Goal: Information Seeking & Learning: Learn about a topic

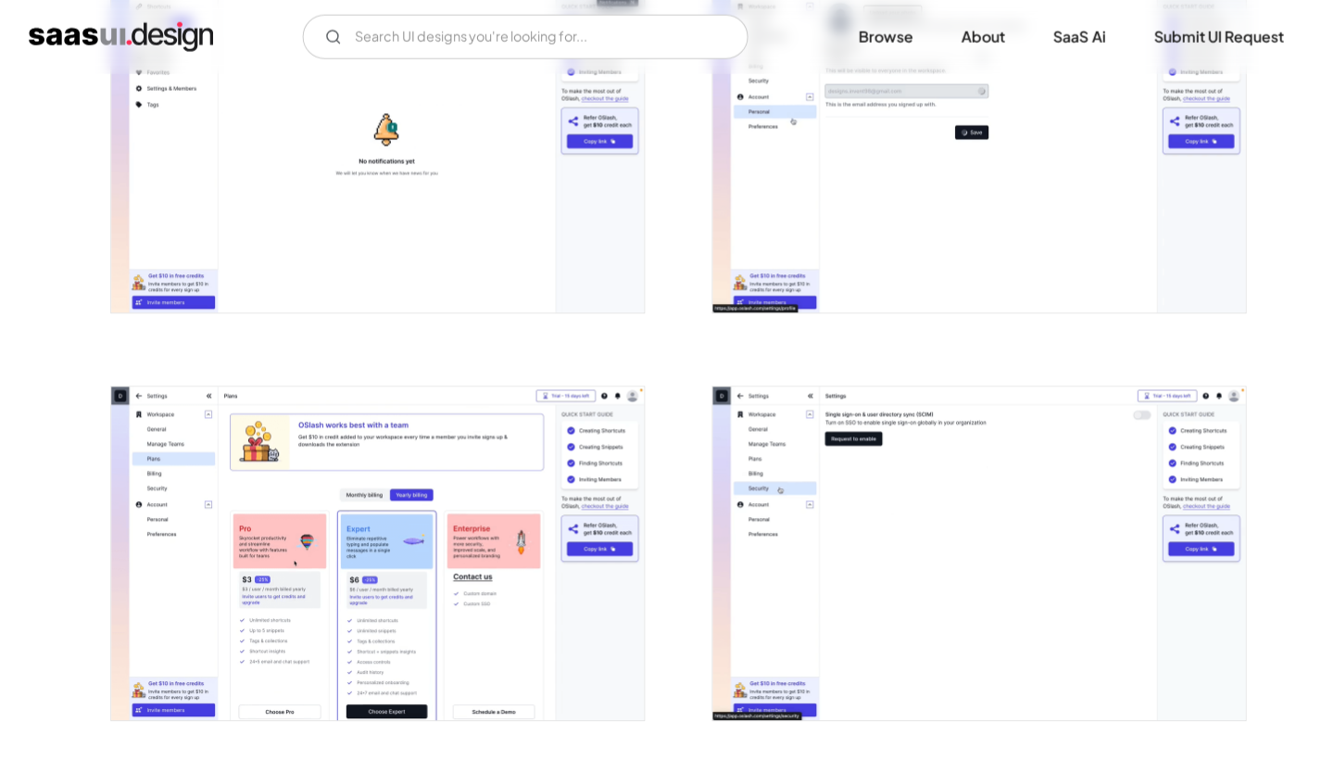
scroll to position [3446, 0]
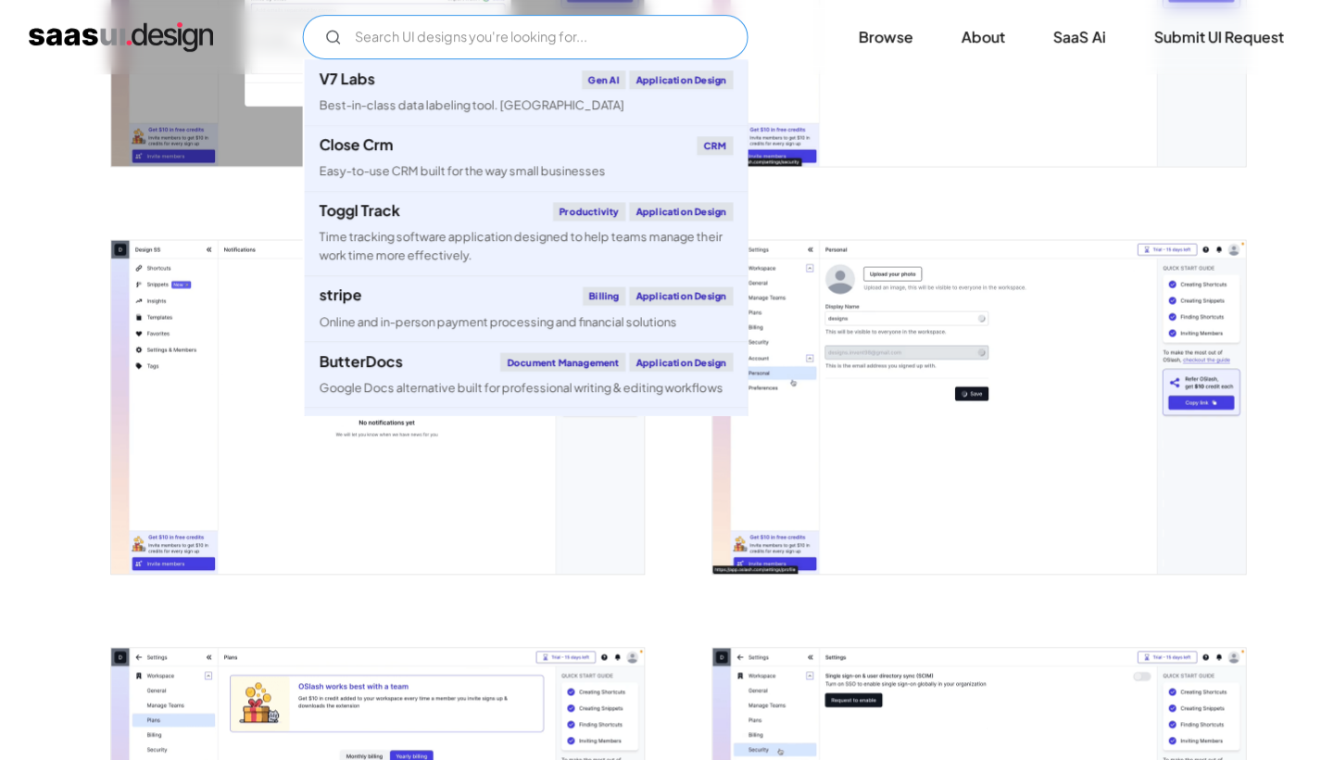
click at [675, 35] on input "Email Form" at bounding box center [525, 37] width 445 height 44
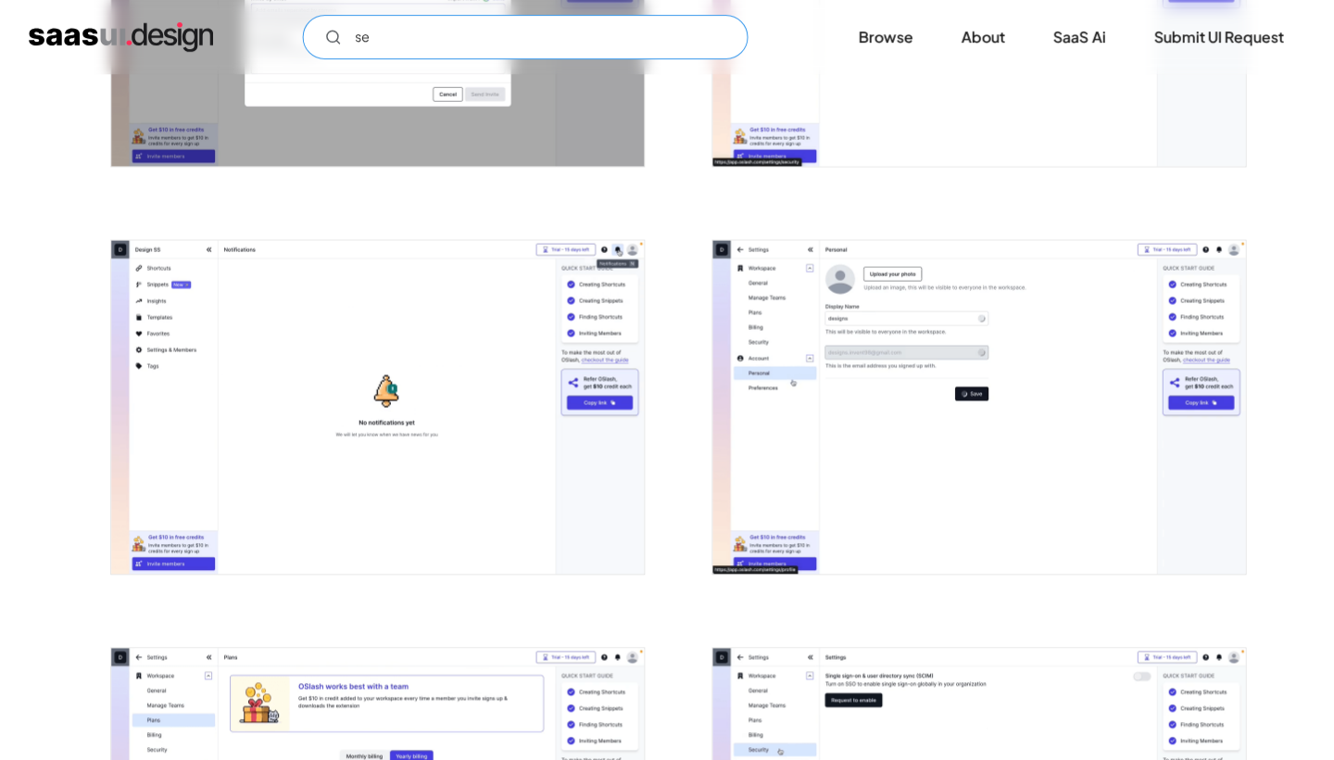
type input "s"
type input "role"
click at [879, 29] on link "Browse" at bounding box center [885, 37] width 99 height 41
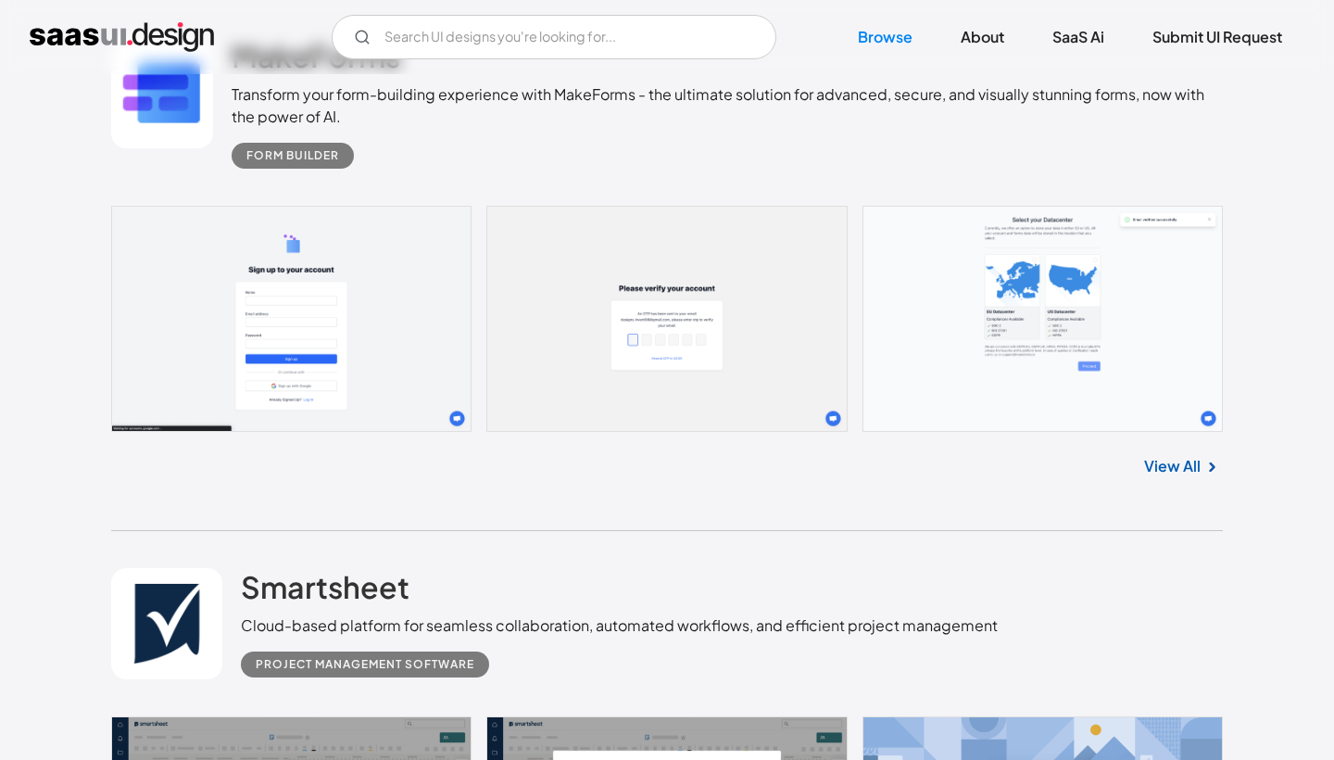
scroll to position [7336, 0]
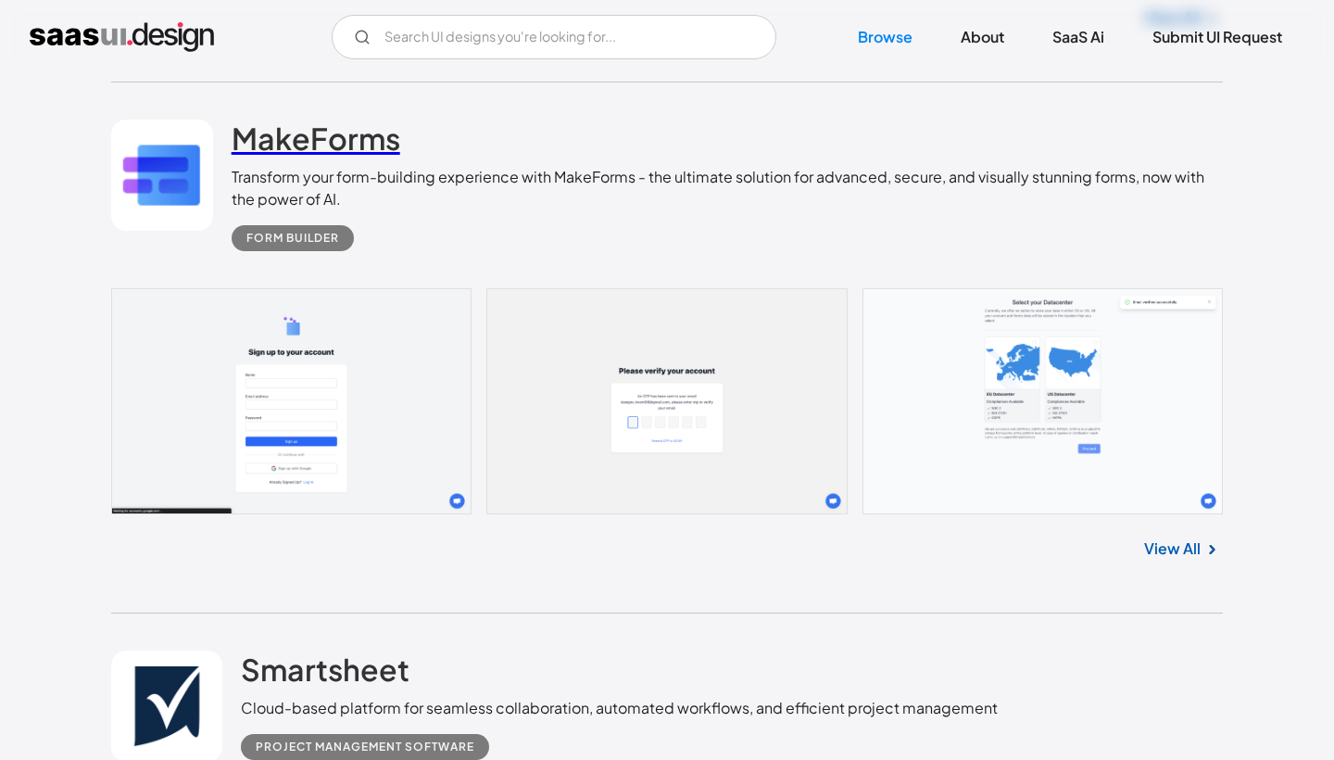
click at [339, 136] on h2 "MakeForms" at bounding box center [316, 138] width 169 height 37
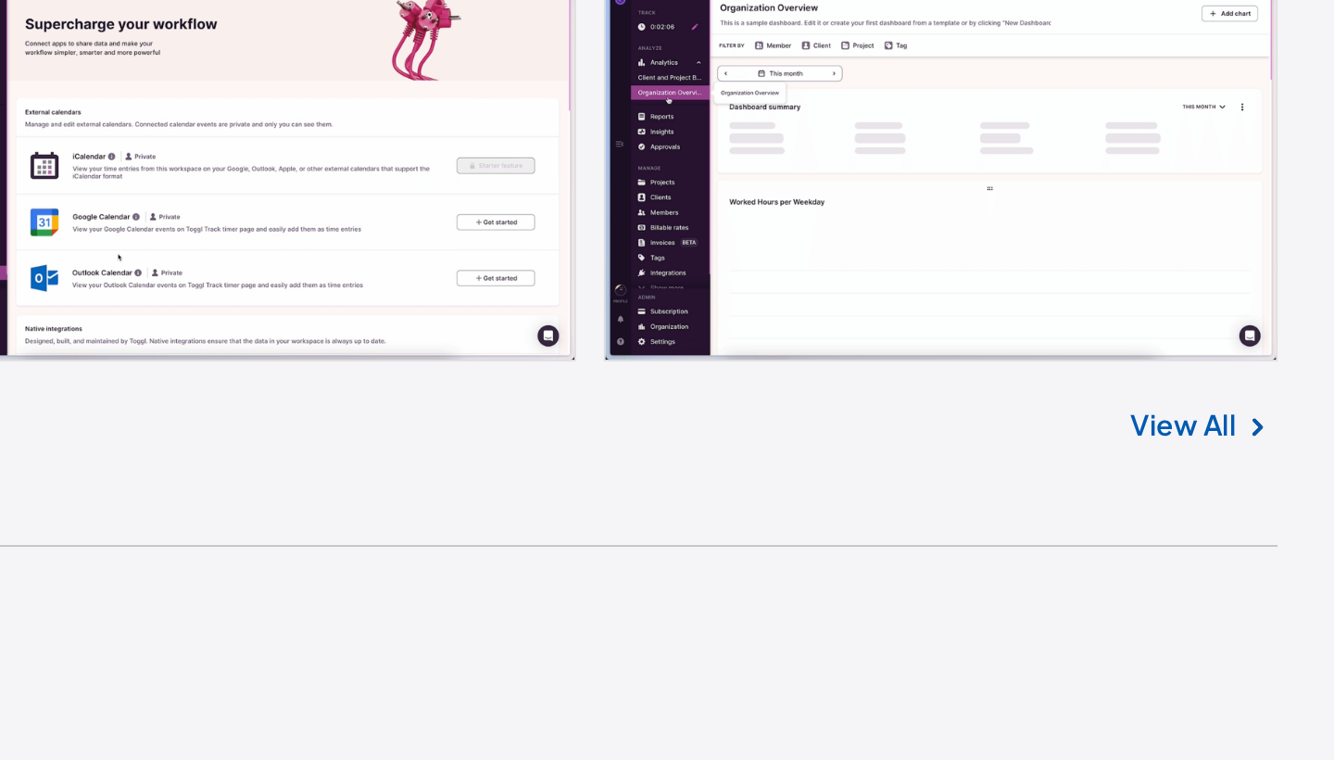
scroll to position [11303, 0]
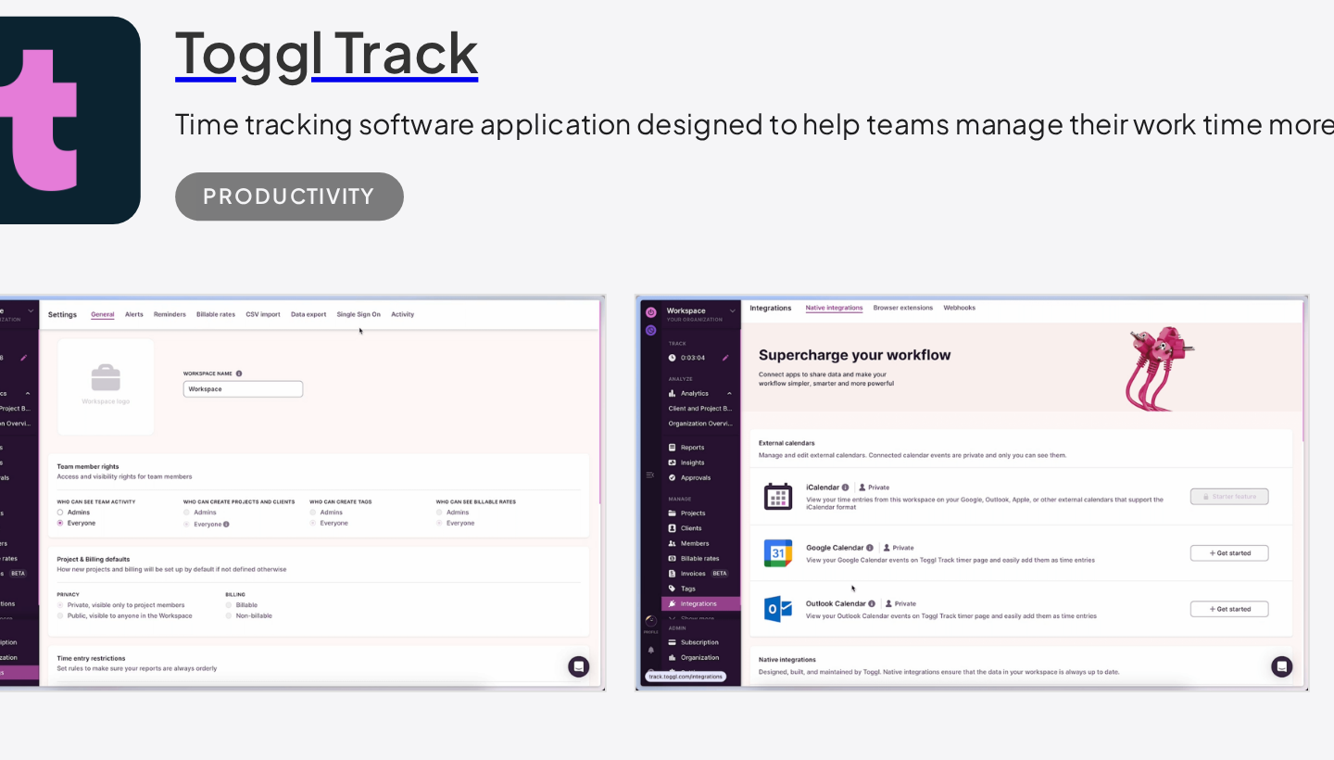
click at [241, 179] on h2 "Toggl Track" at bounding box center [322, 197] width 162 height 37
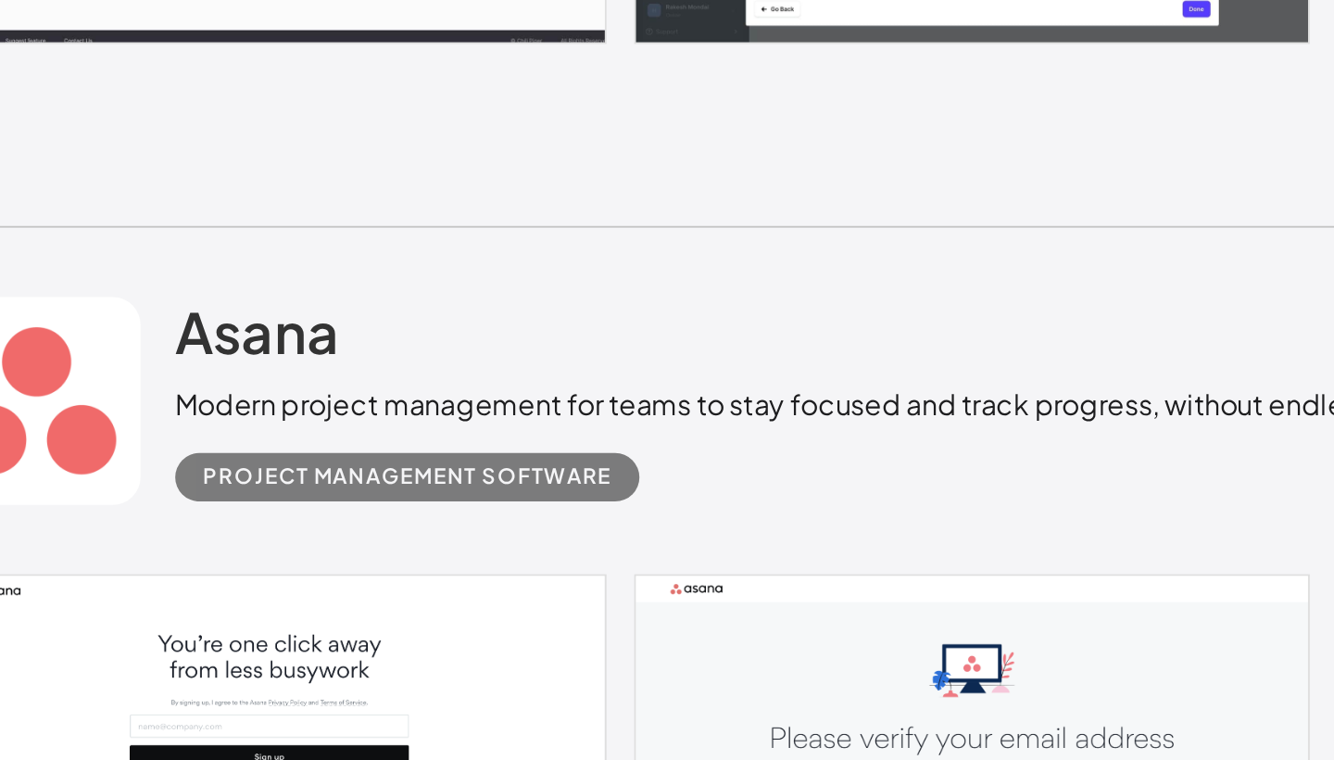
scroll to position [12206, 0]
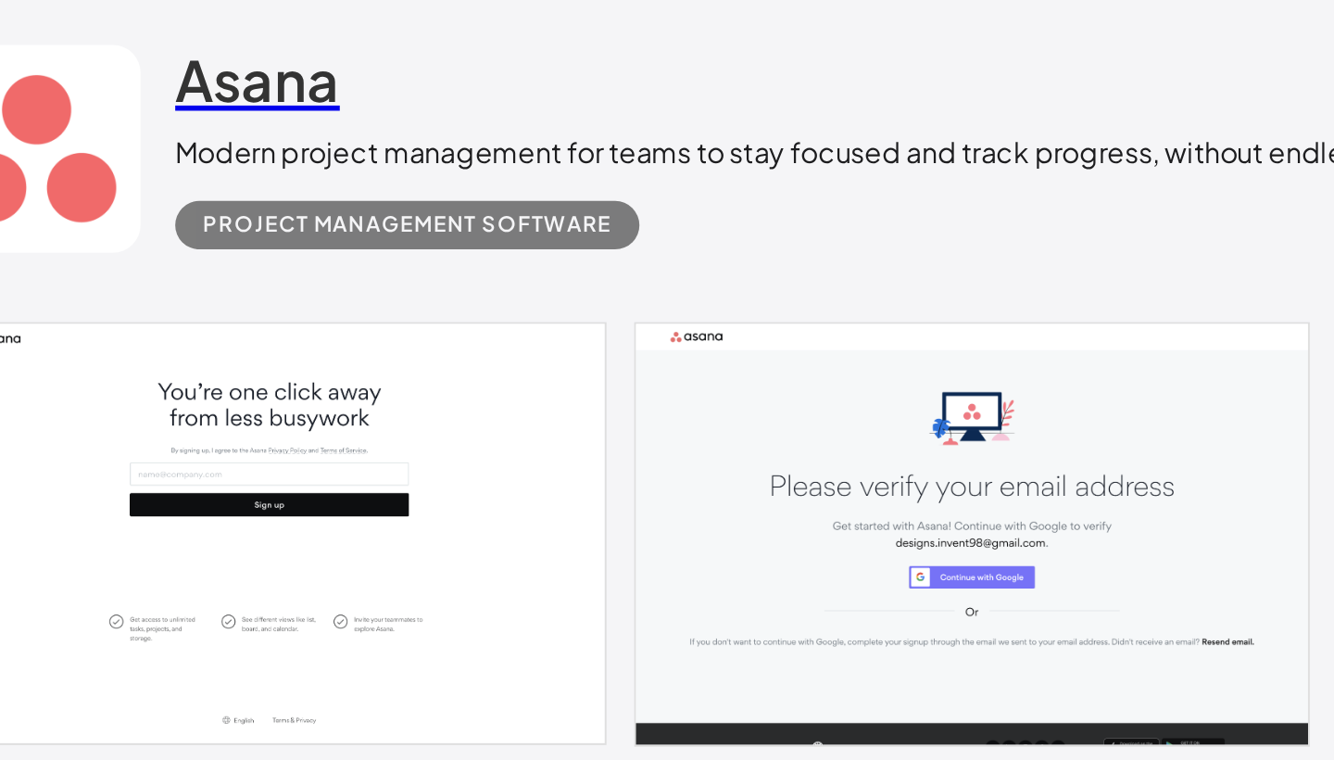
click at [241, 252] on h2 "Asana" at bounding box center [285, 270] width 88 height 37
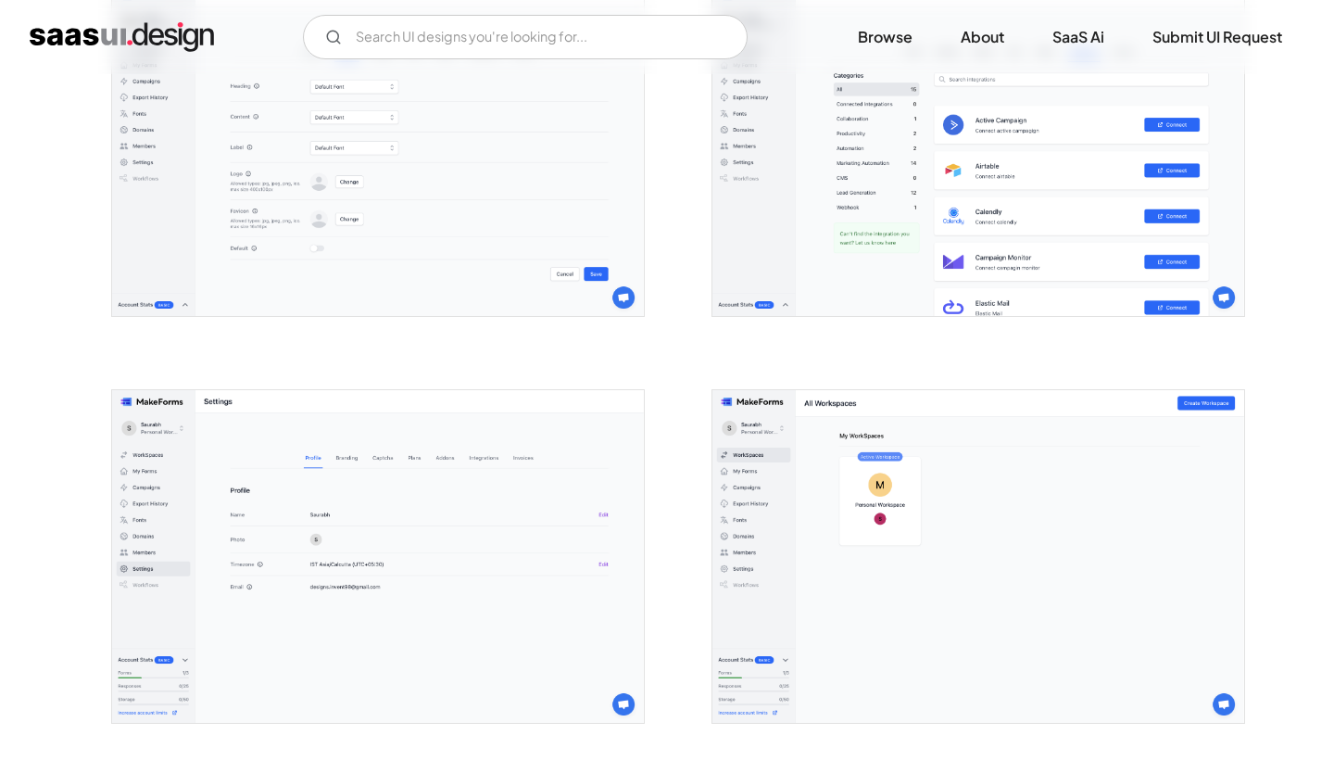
scroll to position [4791, 0]
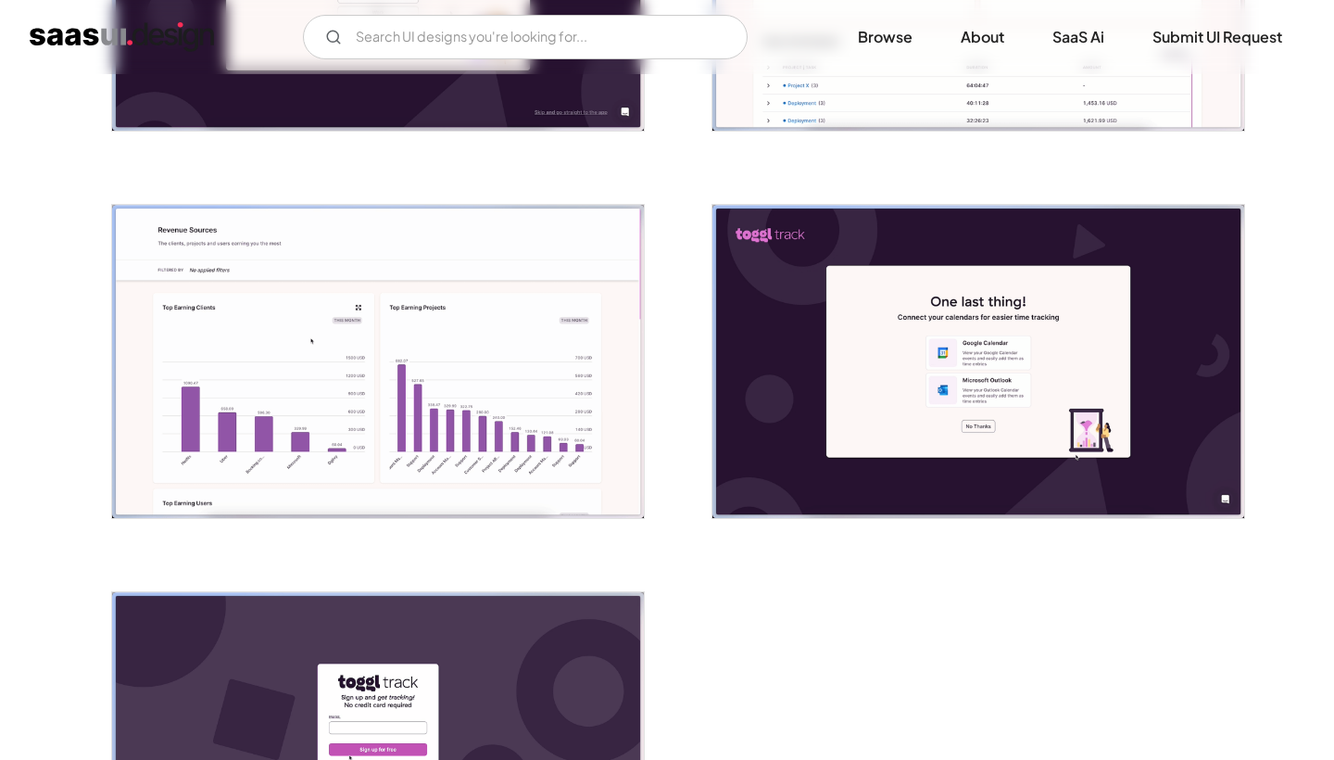
scroll to position [4114, 0]
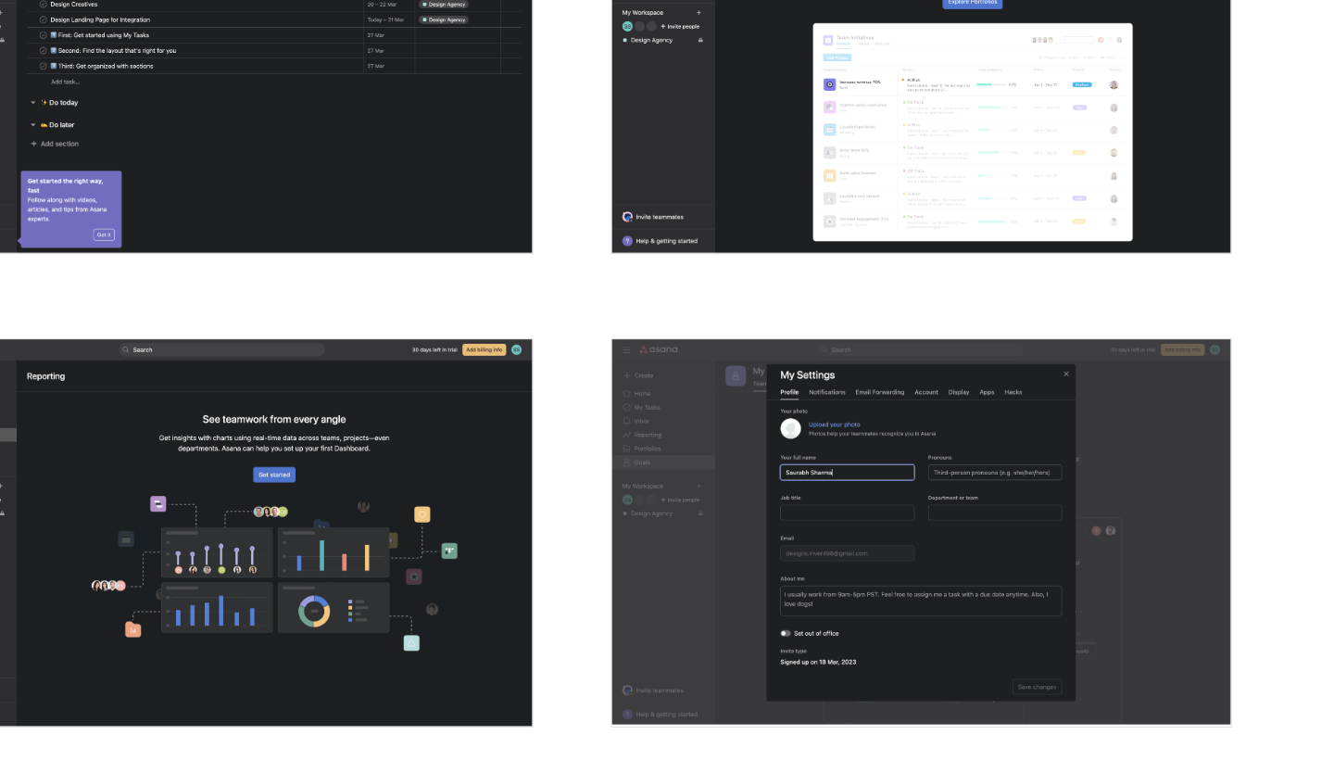
scroll to position [4866, 0]
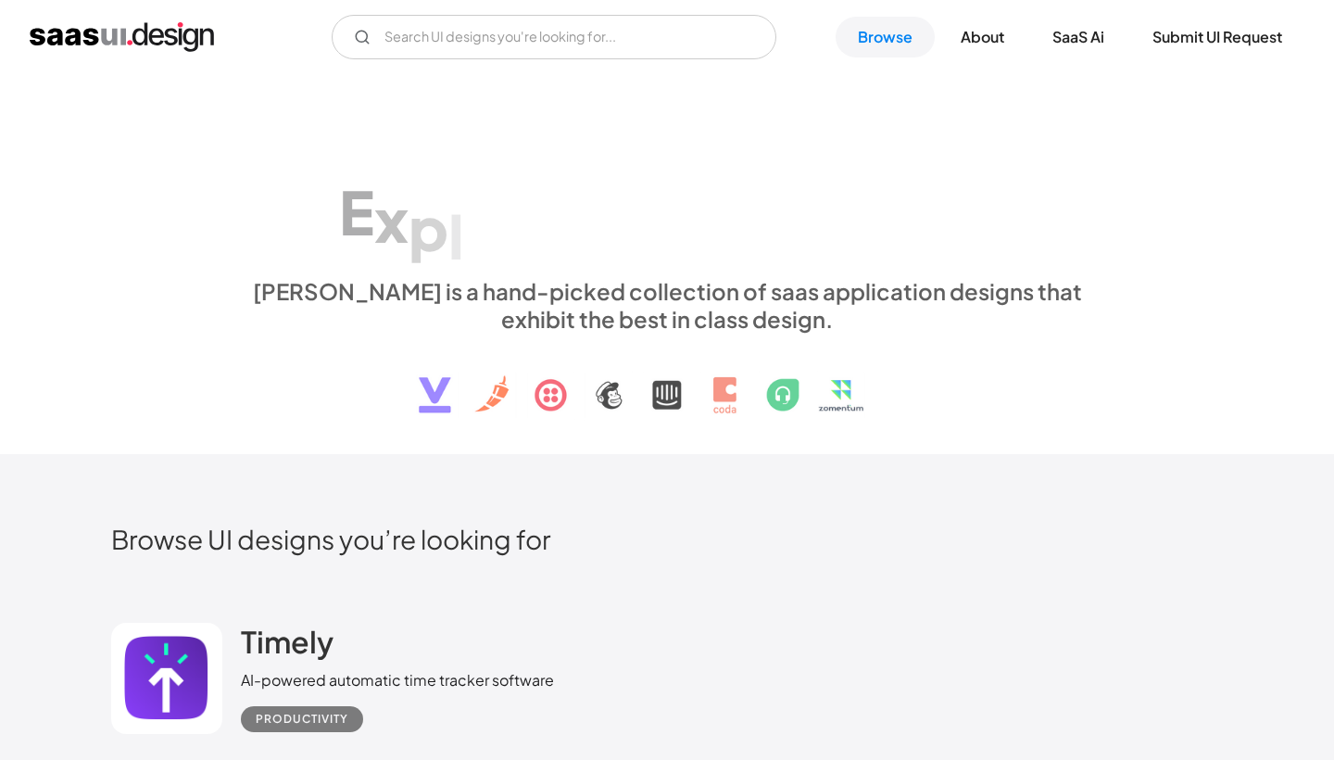
scroll to position [12434, 147]
